Goal: Information Seeking & Learning: Learn about a topic

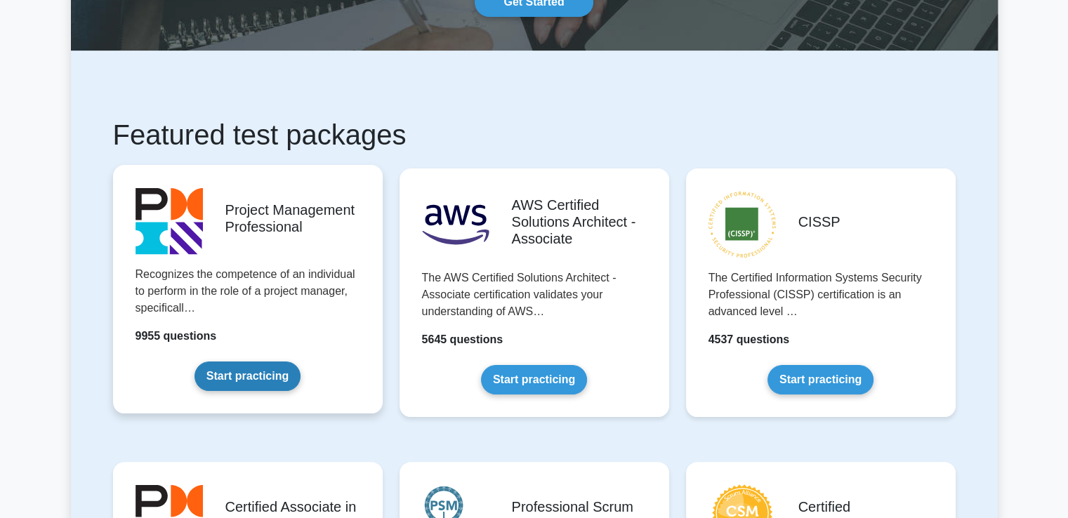
click at [239, 385] on link "Start practicing" at bounding box center [247, 375] width 106 height 29
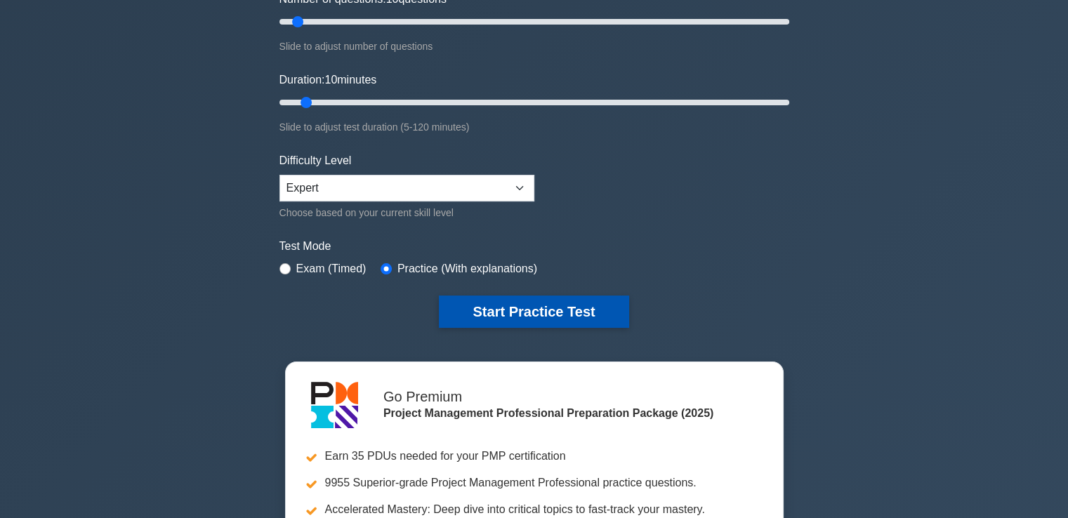
scroll to position [211, 0]
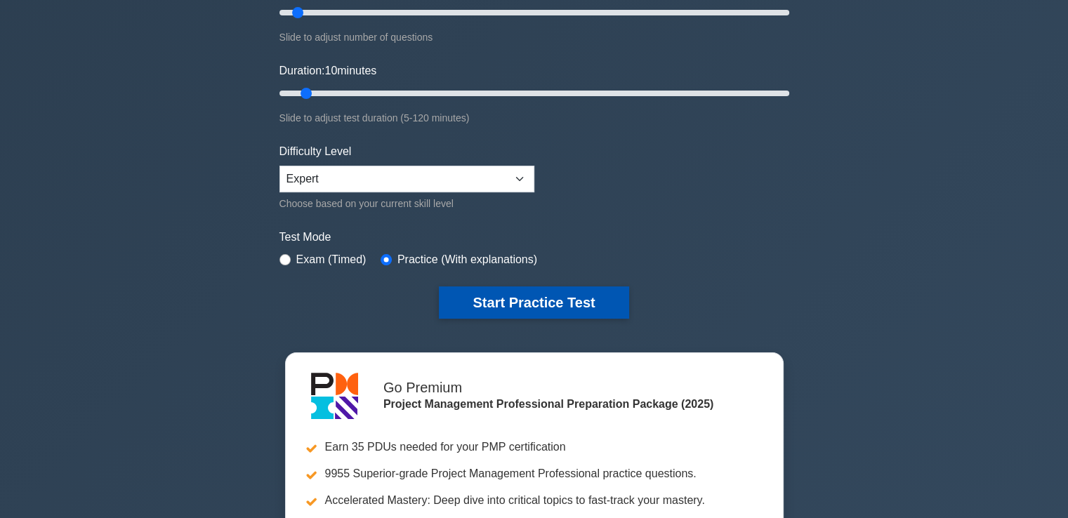
click at [564, 293] on button "Start Practice Test" at bounding box center [534, 302] width 190 height 32
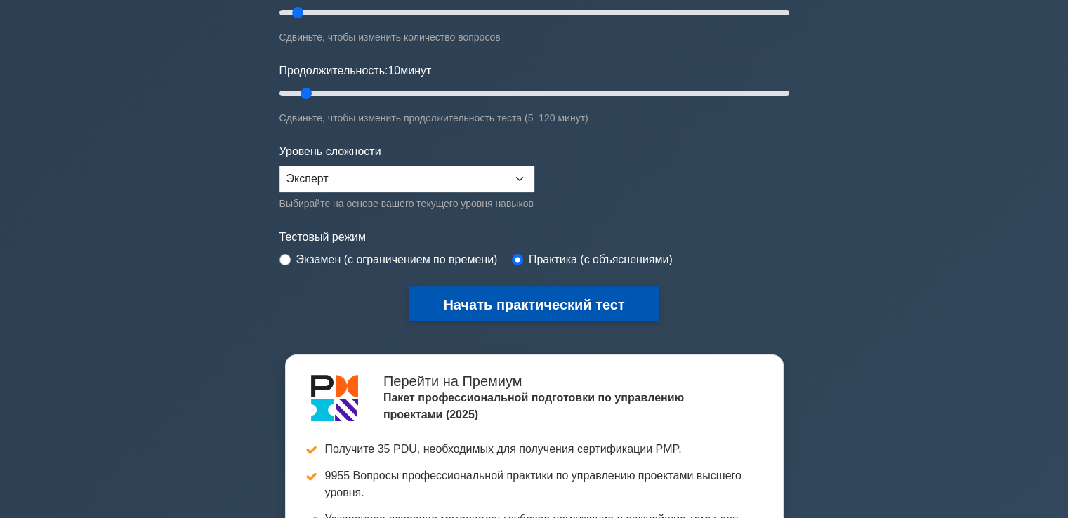
click at [524, 305] on font "Начать практический тест" at bounding box center [533, 304] width 181 height 15
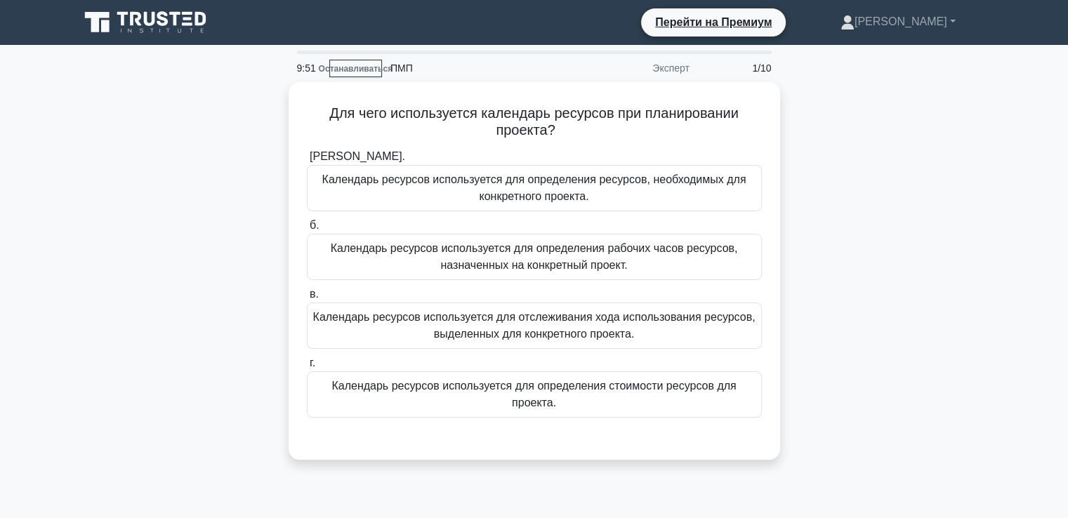
click at [863, 143] on div "Для чего используется календарь ресурсов при планировании проекта? .spinner_0XT…" at bounding box center [534, 279] width 926 height 394
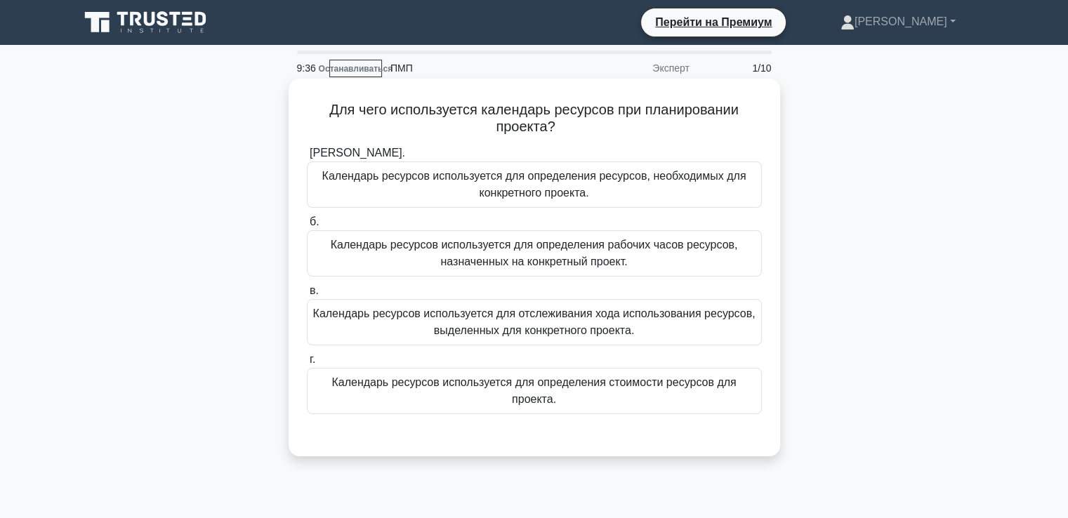
click at [472, 328] on font "Календарь ресурсов используется для отслеживания хода использования ресурсов, в…" at bounding box center [534, 321] width 442 height 29
click at [307, 295] on input "в. Календарь ресурсов используется для отслеживания хода использования ресурсов…" at bounding box center [307, 290] width 0 height 9
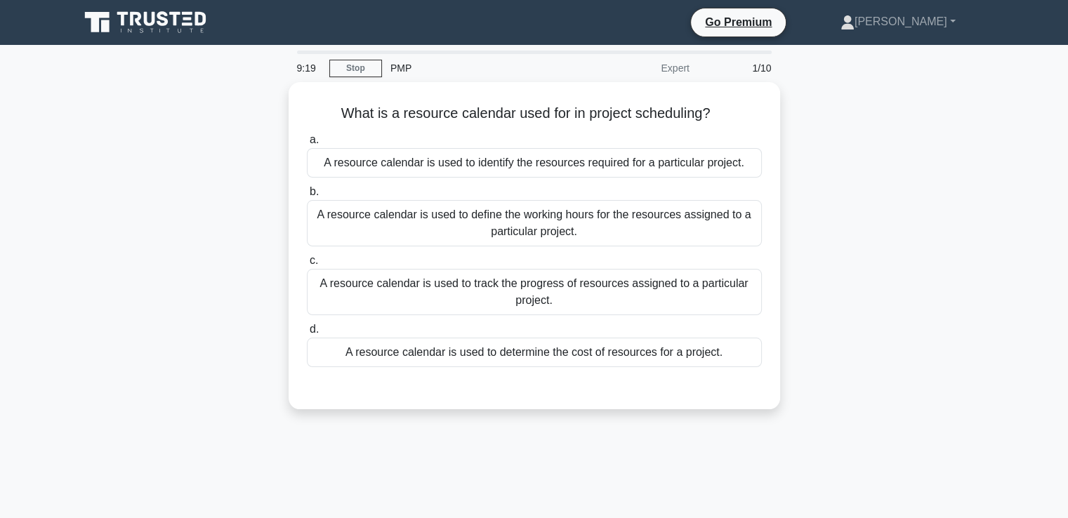
click at [900, 107] on div "What is a resource calendar used for in project scheduling? .spinner_0XTQ{trans…" at bounding box center [534, 254] width 926 height 344
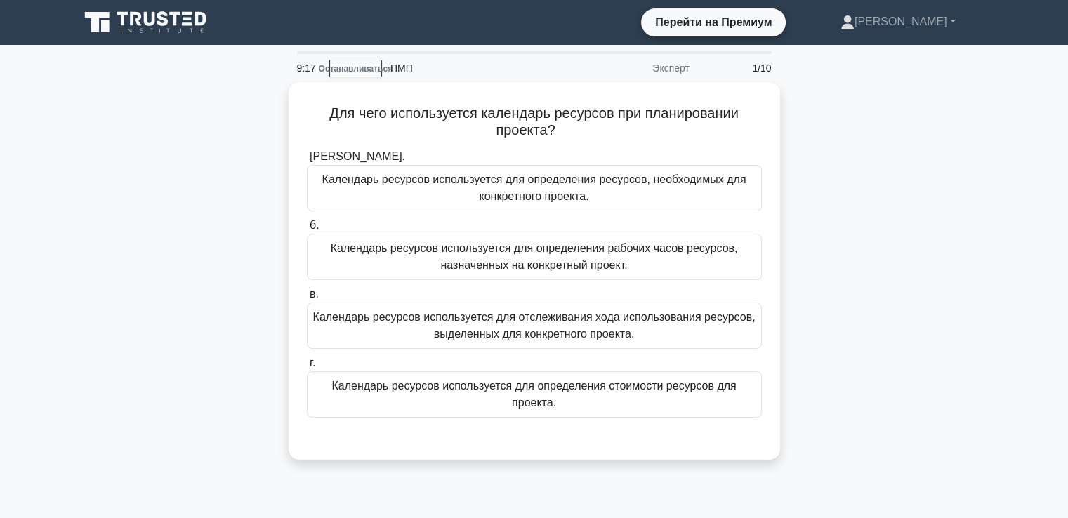
drag, startPoint x: 880, startPoint y: 224, endPoint x: 870, endPoint y: 231, distance: 12.7
click at [880, 224] on div "Для чего используется календарь ресурсов при планировании проекта? .spinner_0XT…" at bounding box center [534, 279] width 926 height 394
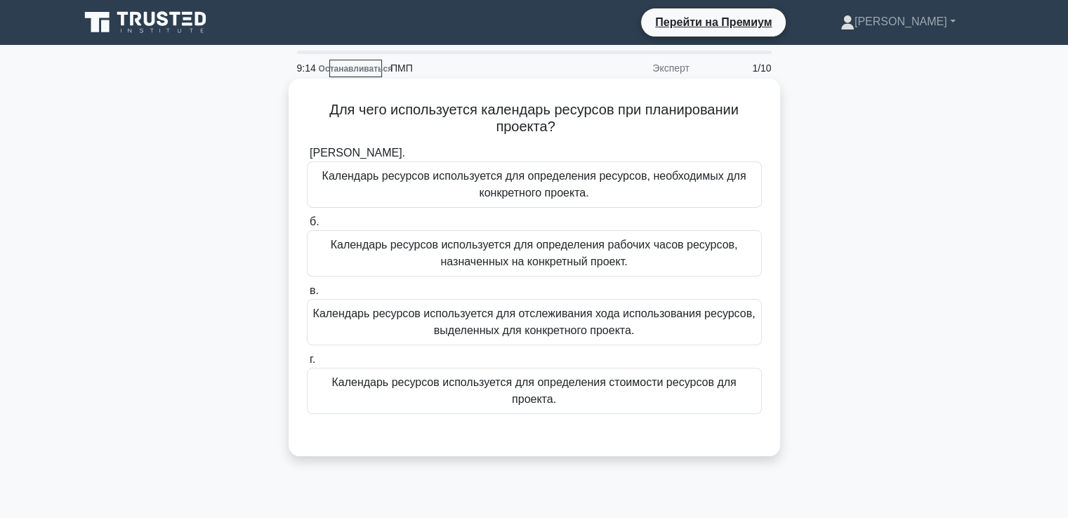
click at [515, 264] on font "Календарь ресурсов используется для определения рабочих часов ресурсов, назначе…" at bounding box center [534, 253] width 407 height 29
click at [307, 227] on input "б. Календарь ресурсов используется для определения рабочих часов ресурсов, назн…" at bounding box center [307, 222] width 0 height 9
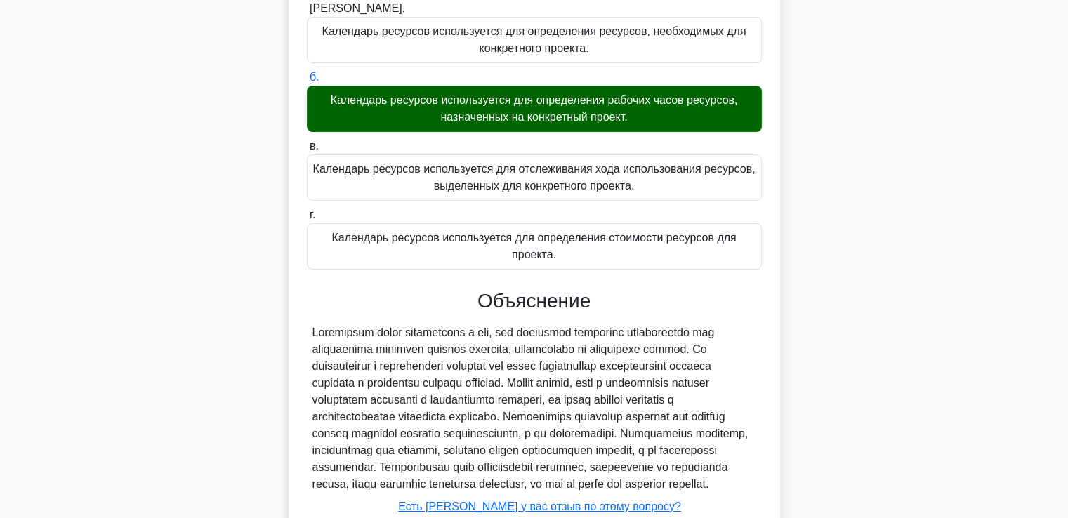
scroll to position [264, 0]
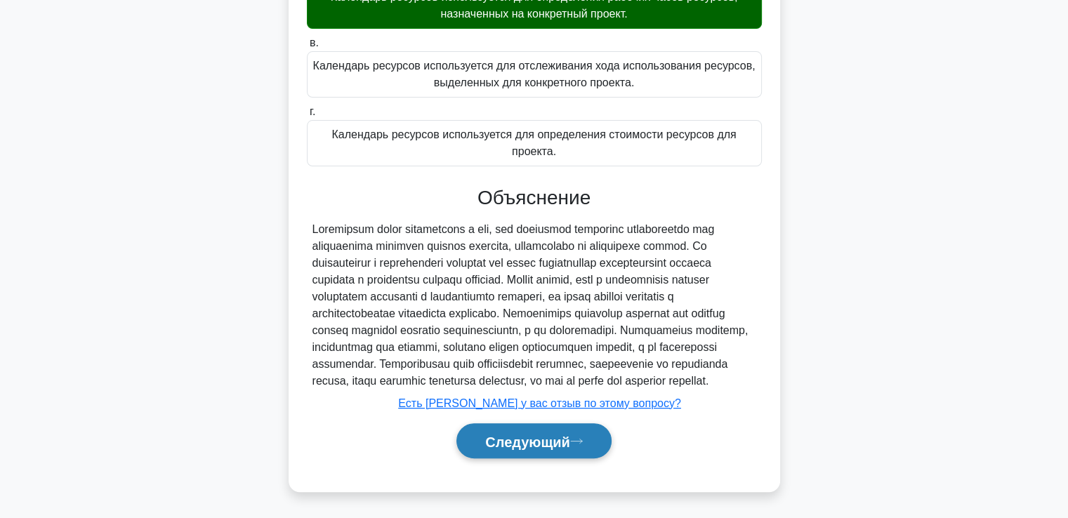
click at [508, 428] on button "Следующий" at bounding box center [533, 441] width 155 height 36
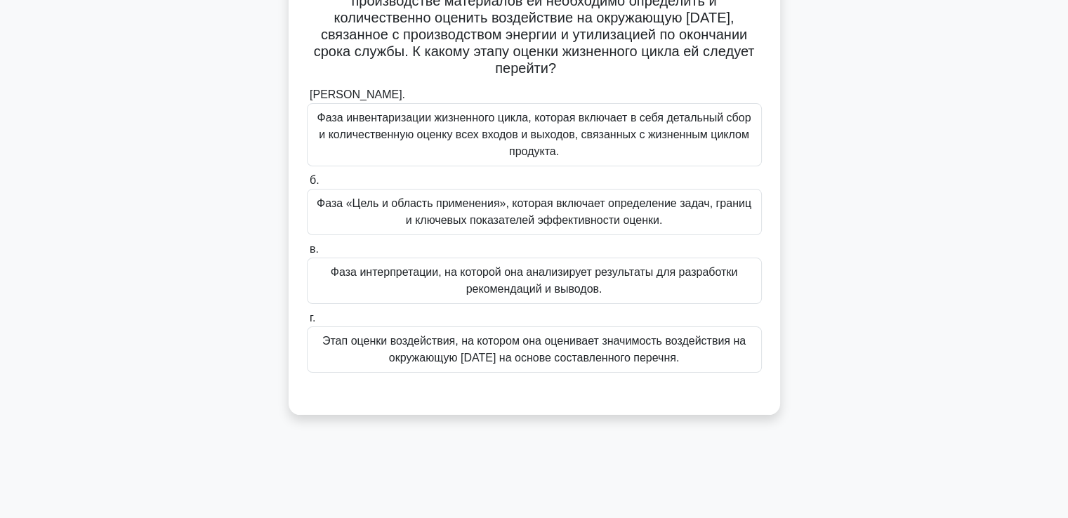
scroll to position [30, 0]
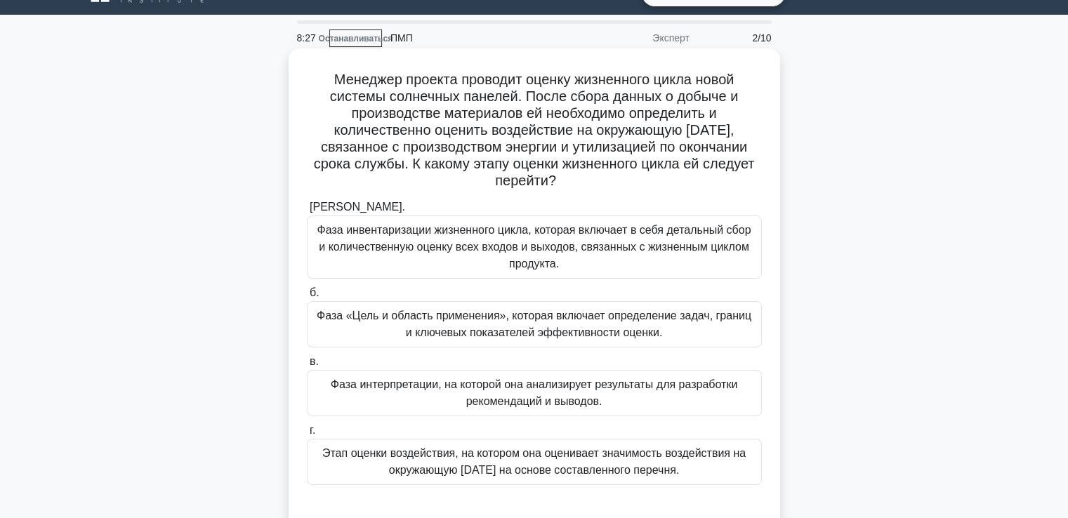
click at [397, 248] on font "Фаза инвентаризации жизненного цикла, которая включает в себя детальный сбор и …" at bounding box center [534, 247] width 434 height 46
click at [307, 212] on input "а. Фаза инвентаризации жизненного цикла, которая включает в себя детальный сбор…" at bounding box center [307, 207] width 0 height 9
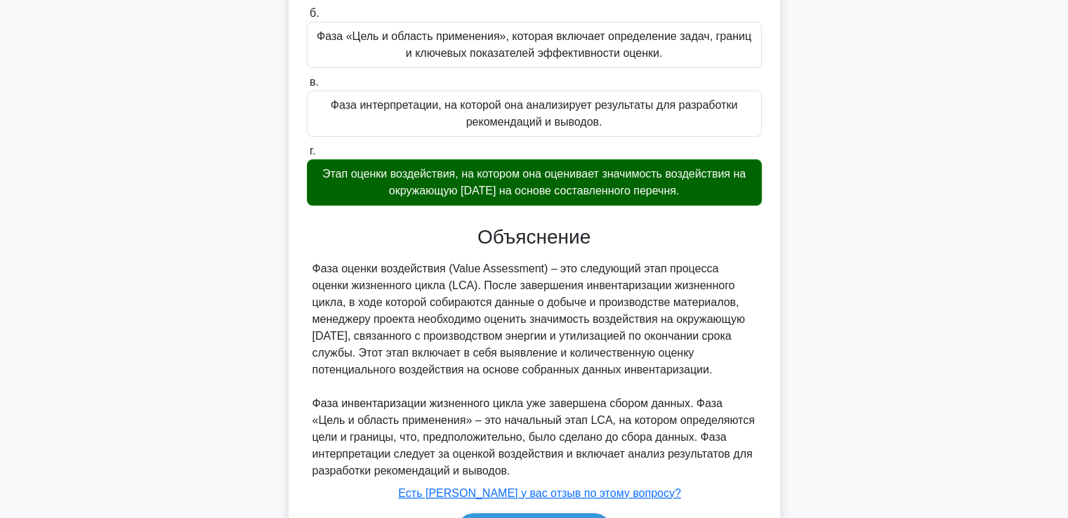
scroll to position [400, 0]
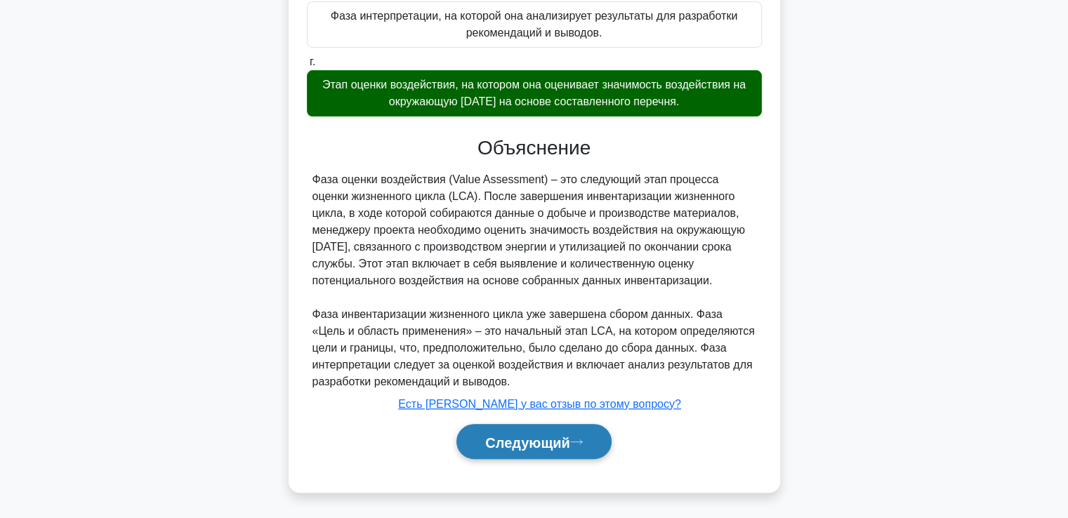
click at [512, 434] on font "Следующий" at bounding box center [527, 441] width 85 height 15
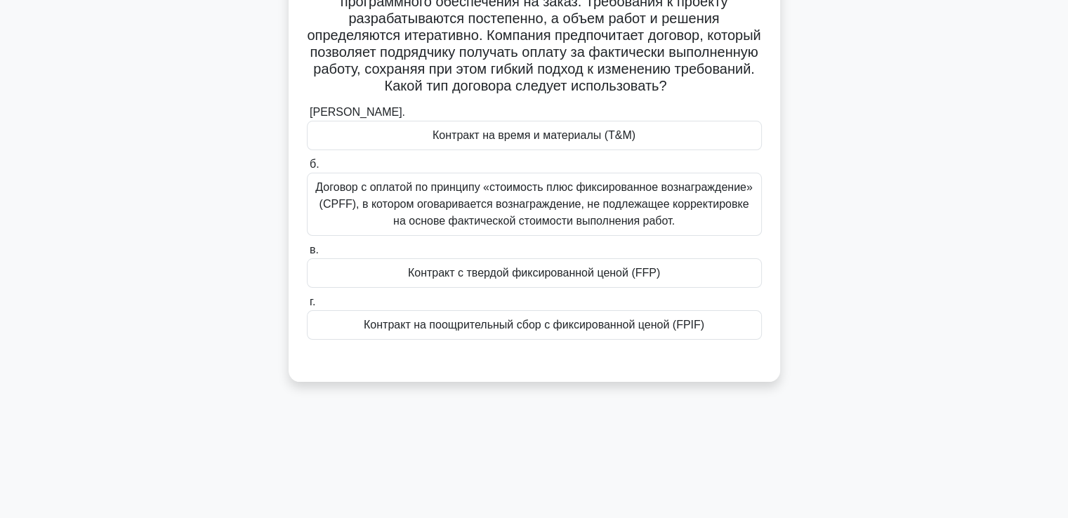
scroll to position [100, 0]
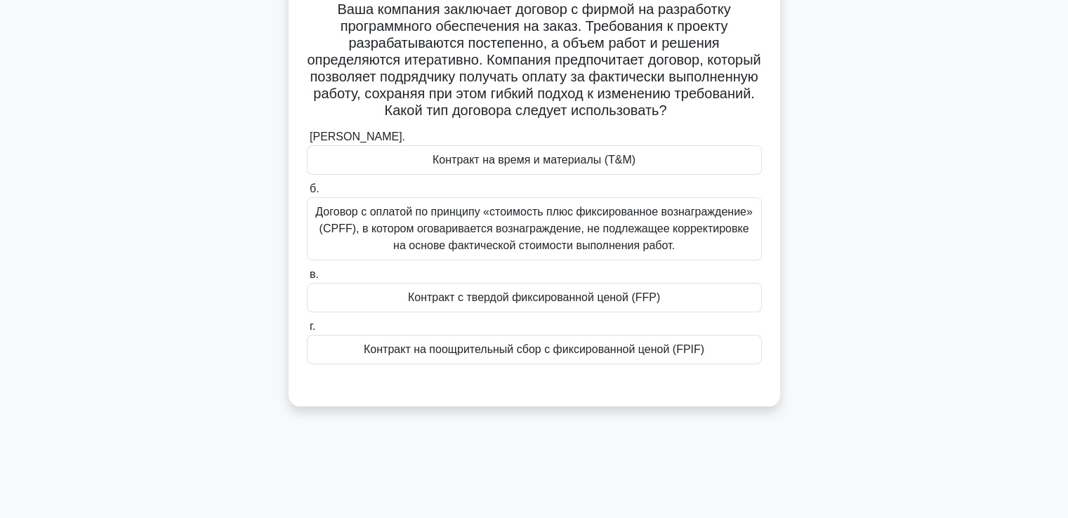
click at [481, 355] on font "Контракт на поощрительный сбор с фиксированной ценой (FPIF)" at bounding box center [534, 349] width 340 height 12
click at [307, 331] on input "г. Контракт на поощрительный сбор с фиксированной ценой (FPIF)" at bounding box center [307, 326] width 0 height 9
